Goal: Task Accomplishment & Management: Manage account settings

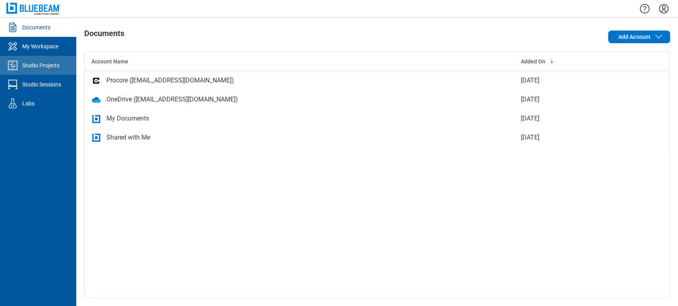
click at [48, 71] on link "Studio Projects" at bounding box center [38, 65] width 76 height 19
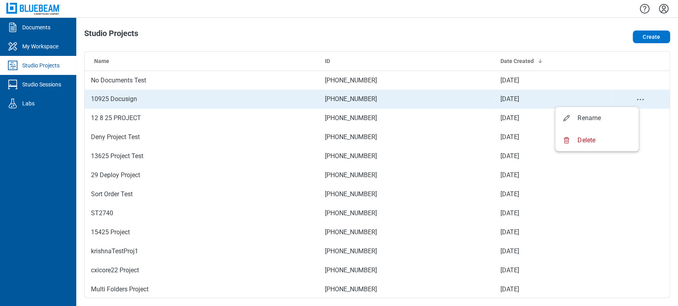
click at [635, 97] on icon "project-actions-menu" at bounding box center [640, 100] width 10 height 10
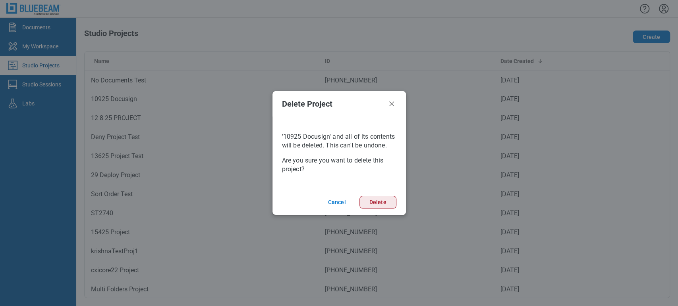
click at [372, 202] on button "Delete" at bounding box center [377, 202] width 37 height 13
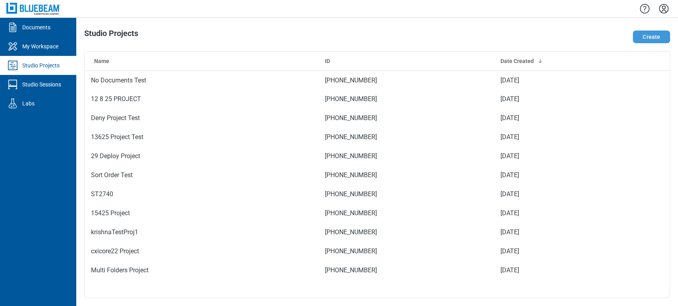
click at [661, 39] on button "Create" at bounding box center [650, 37] width 37 height 13
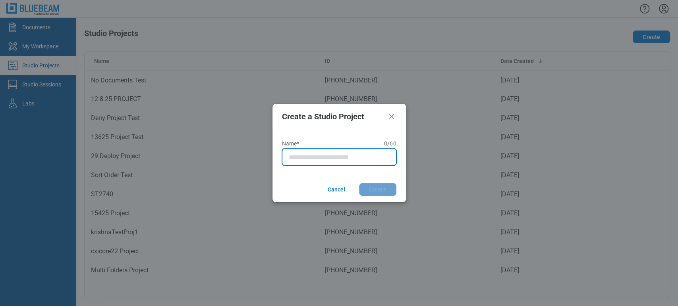
click at [292, 158] on input "Name* 0 of 60 characters 0 / 60" at bounding box center [341, 157] width 104 height 10
type input "*"
type input "**********"
click at [359, 183] on button "Create" at bounding box center [377, 189] width 37 height 13
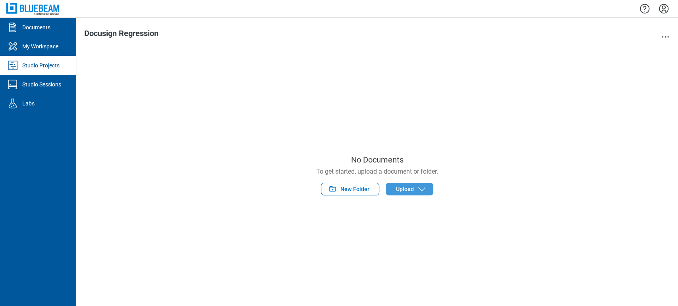
click at [396, 190] on span "Upload" at bounding box center [404, 189] width 18 height 8
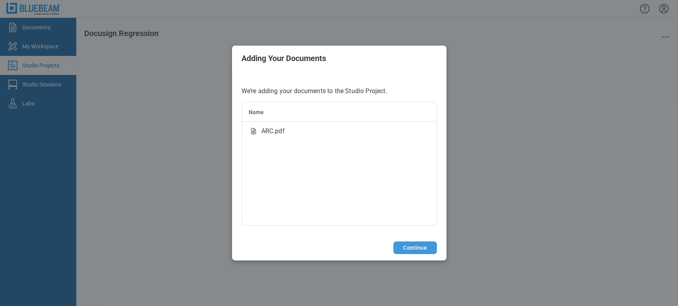
click at [415, 253] on button "Continue" at bounding box center [414, 248] width 43 height 13
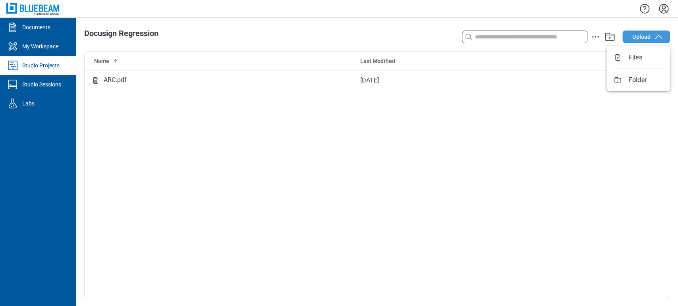
click at [649, 39] on span "Upload" at bounding box center [641, 37] width 18 height 8
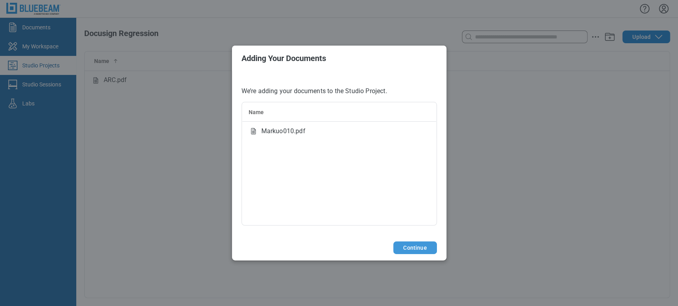
click at [421, 249] on button "Continue" at bounding box center [414, 248] width 43 height 13
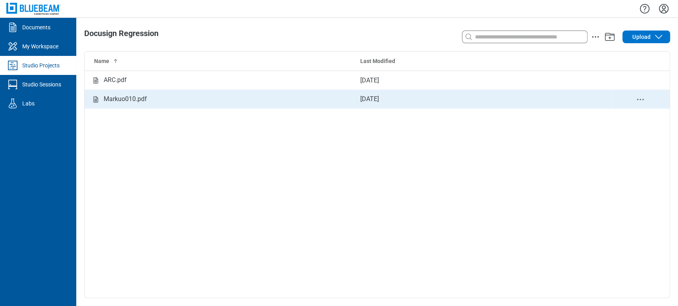
click at [469, 90] on td "[DATE]" at bounding box center [482, 99] width 257 height 19
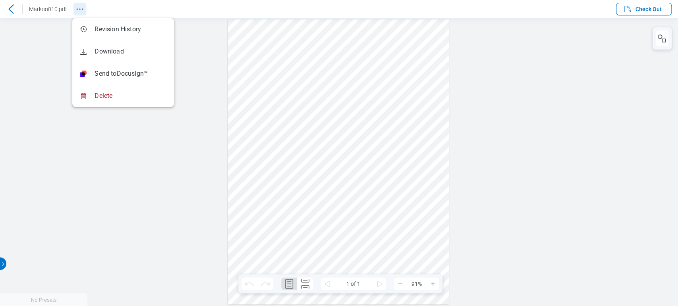
click at [79, 7] on icon "Revision History" at bounding box center [80, 9] width 10 height 10
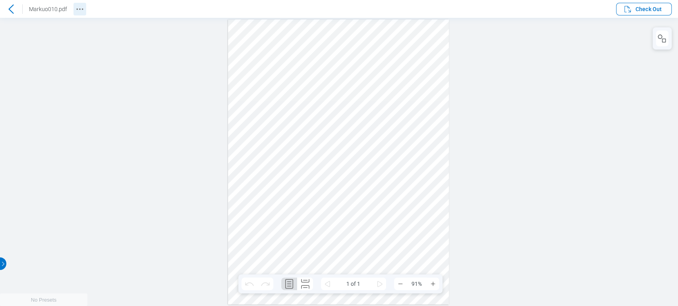
click at [82, 6] on icon "Revision History" at bounding box center [80, 9] width 10 height 10
click at [593, 5] on icon "Docusign Menu" at bounding box center [595, 9] width 10 height 10
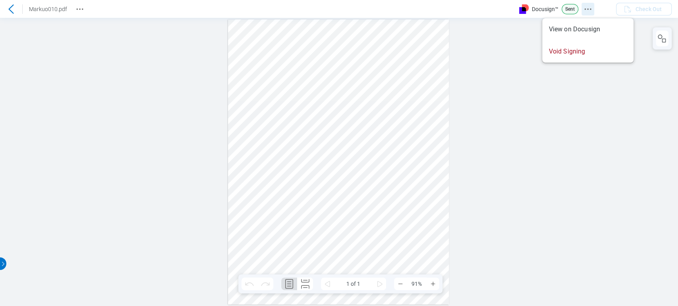
click at [588, 13] on icon "Docusign Menu" at bounding box center [588, 9] width 10 height 10
drag, startPoint x: 483, startPoint y: 38, endPoint x: 376, endPoint y: 18, distance: 108.6
click at [484, 38] on div at bounding box center [339, 162] width 678 height 289
click at [76, 10] on icon "Revision History" at bounding box center [80, 9] width 10 height 10
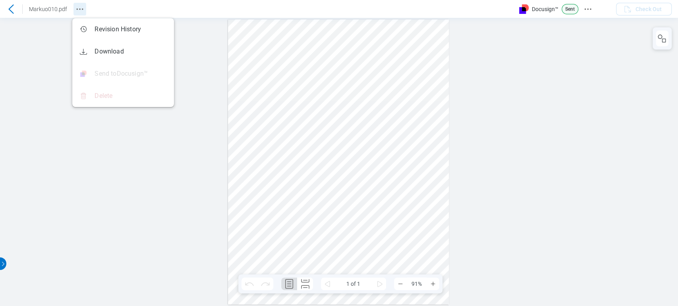
click at [79, 8] on circle "Revision History" at bounding box center [79, 8] width 1 height 1
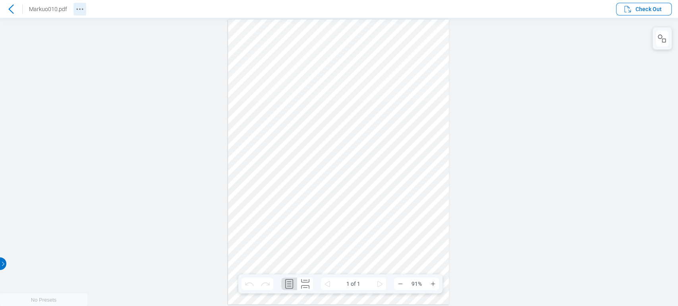
click at [78, 6] on icon "Revision History" at bounding box center [80, 9] width 10 height 10
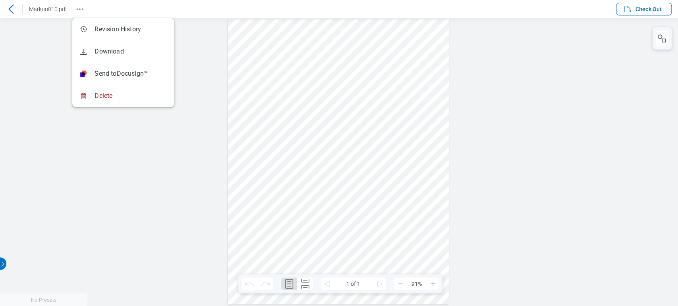
click at [496, 56] on div at bounding box center [339, 162] width 678 height 289
click at [576, 133] on div at bounding box center [339, 162] width 678 height 289
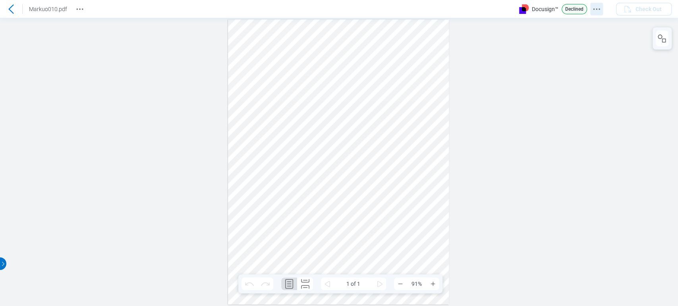
click at [602, 8] on button "Docusign Menu" at bounding box center [596, 9] width 13 height 13
click at [79, 6] on icon "Revision History" at bounding box center [80, 9] width 10 height 10
click at [598, 8] on icon "Docusign Menu" at bounding box center [597, 9] width 10 height 10
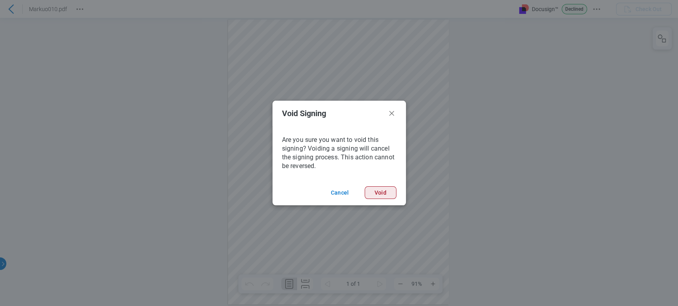
click at [391, 193] on button "Void" at bounding box center [380, 193] width 32 height 13
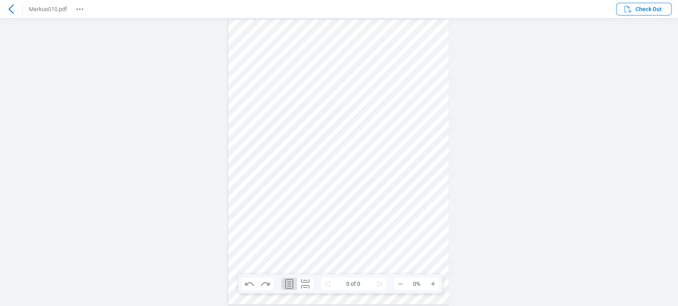
click at [75, 5] on icon "Revision History" at bounding box center [80, 9] width 10 height 10
click at [583, 6] on icon "Docusign Menu" at bounding box center [588, 9] width 10 height 10
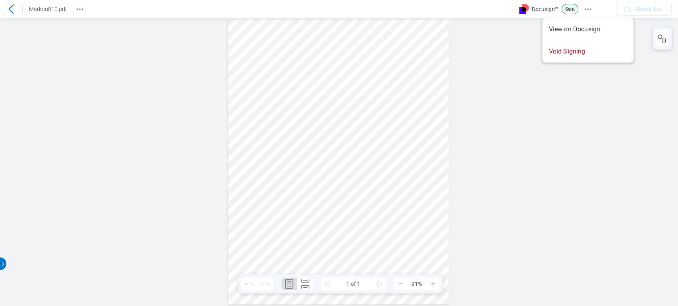
click at [164, 34] on div at bounding box center [339, 162] width 678 height 289
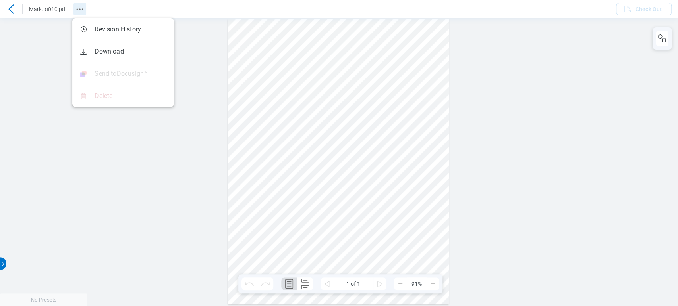
click at [76, 7] on icon "Revision History" at bounding box center [80, 9] width 10 height 10
click at [40, 69] on div at bounding box center [339, 162] width 678 height 289
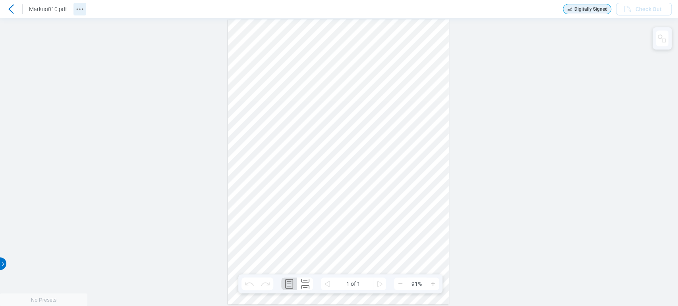
click at [77, 6] on icon "Revision History" at bounding box center [80, 9] width 10 height 10
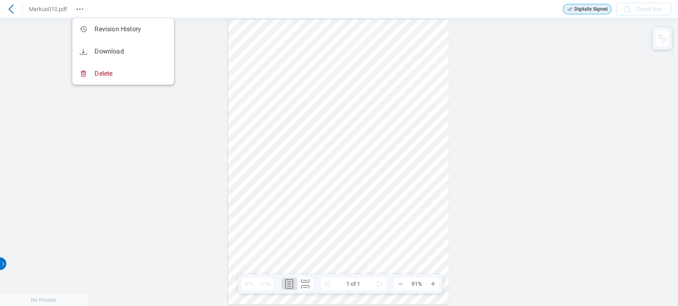
drag, startPoint x: 121, startPoint y: 229, endPoint x: 125, endPoint y: 231, distance: 4.3
click at [124, 230] on div "Sign here" at bounding box center [339, 162] width 678 height 289
click at [9, 7] on icon at bounding box center [11, 9] width 10 height 10
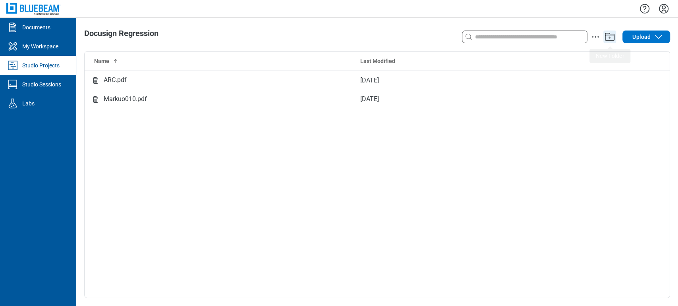
click at [610, 40] on icon "Add" at bounding box center [610, 37] width 10 height 8
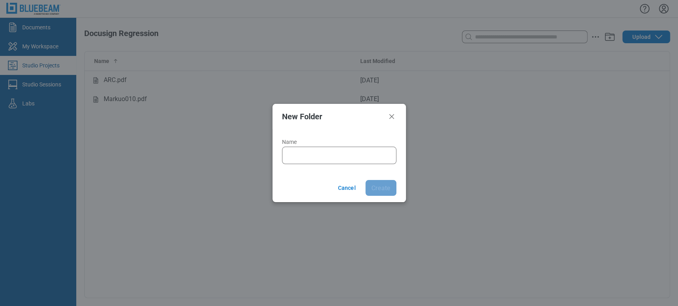
click at [339, 146] on div "Name" at bounding box center [339, 151] width 114 height 25
click at [350, 186] on button "Cancel" at bounding box center [346, 188] width 37 height 16
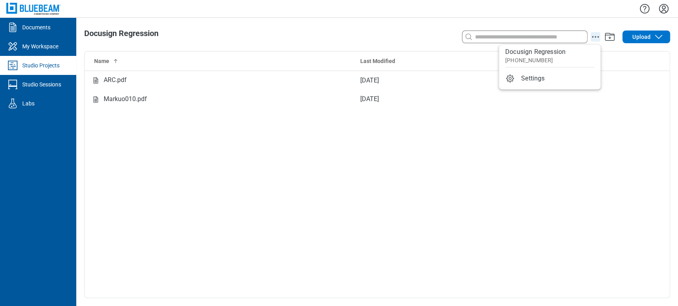
click at [594, 36] on icon "action-menu" at bounding box center [595, 37] width 10 height 10
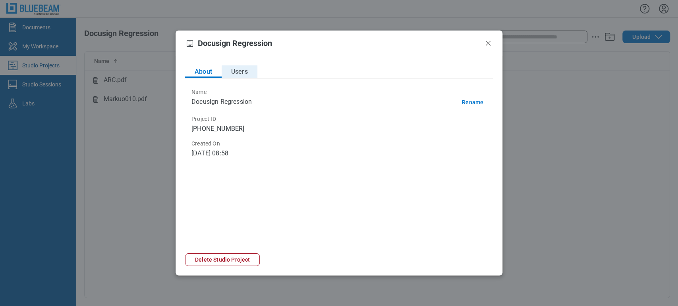
click at [247, 77] on button "Users" at bounding box center [240, 72] width 36 height 13
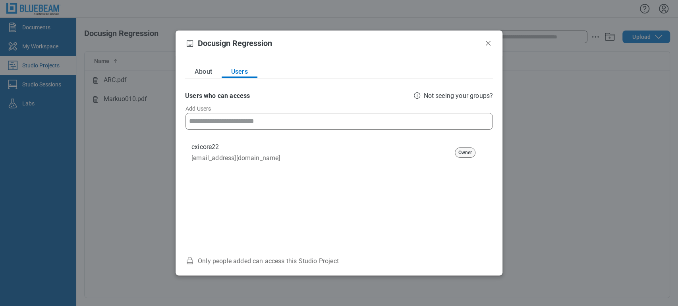
click at [241, 117] on input at bounding box center [339, 122] width 306 height 16
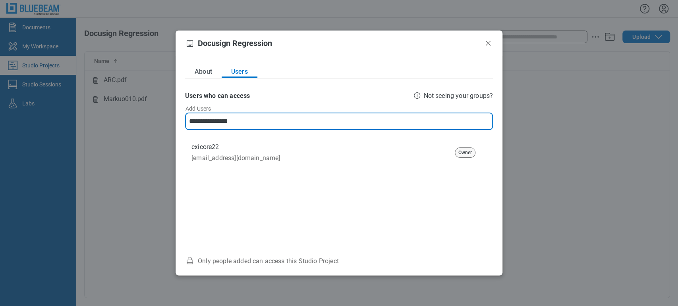
type input "**********"
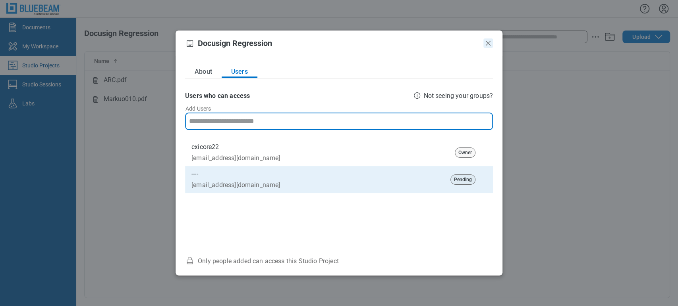
click at [486, 47] on icon "Close" at bounding box center [488, 44] width 10 height 10
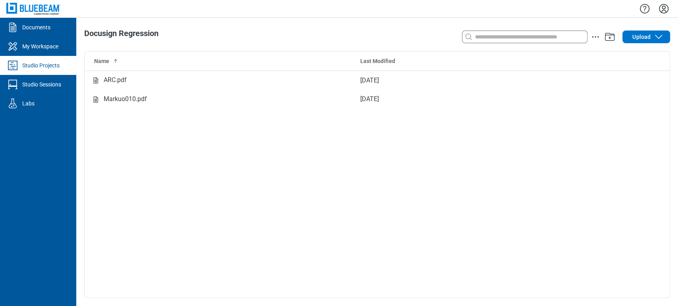
click at [666, 6] on icon "Settings" at bounding box center [663, 8] width 13 height 13
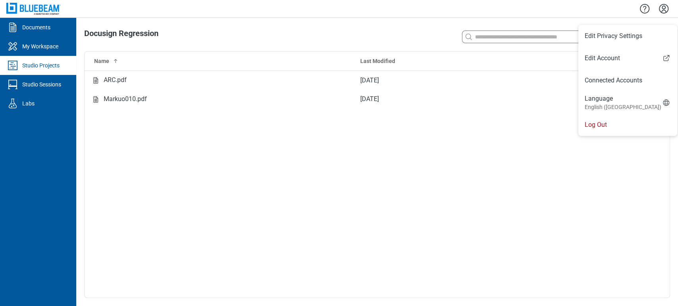
drag, startPoint x: 601, startPoint y: 123, endPoint x: 578, endPoint y: 112, distance: 25.9
click at [600, 123] on li "Log Out" at bounding box center [627, 125] width 99 height 22
